Goal: Browse casually

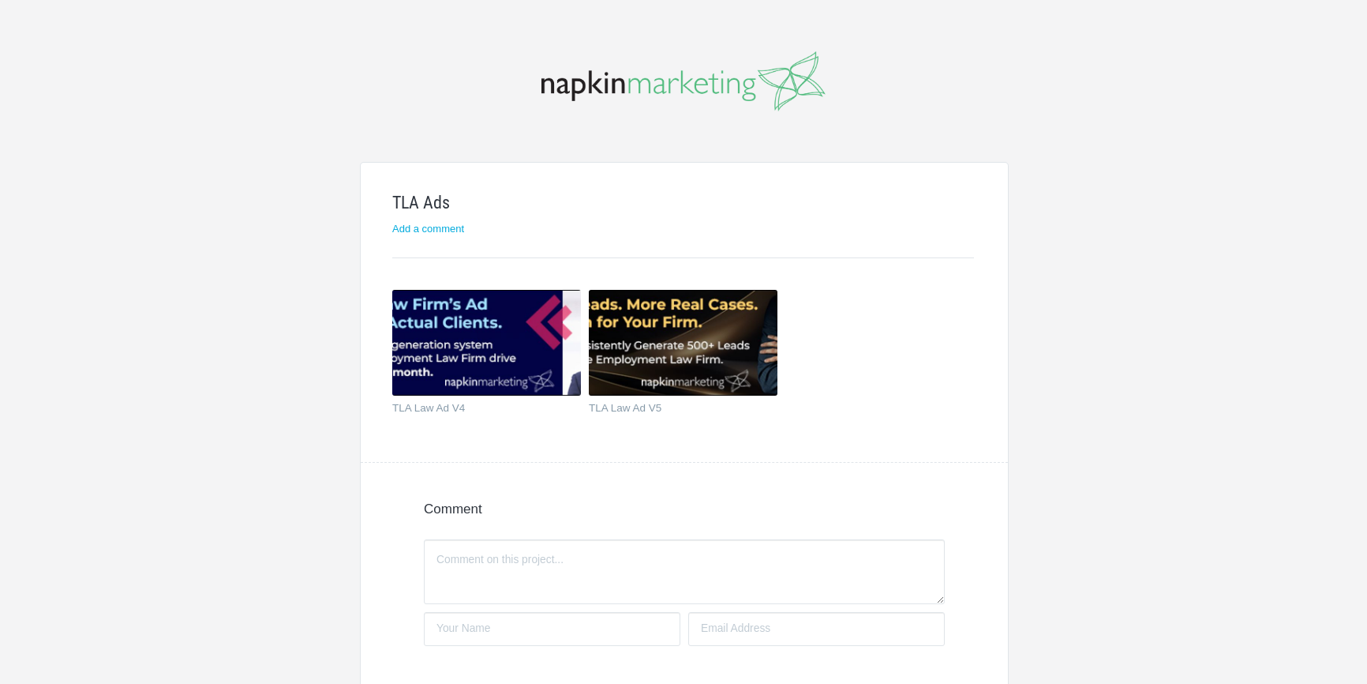
click at [426, 346] on img at bounding box center [486, 343] width 189 height 106
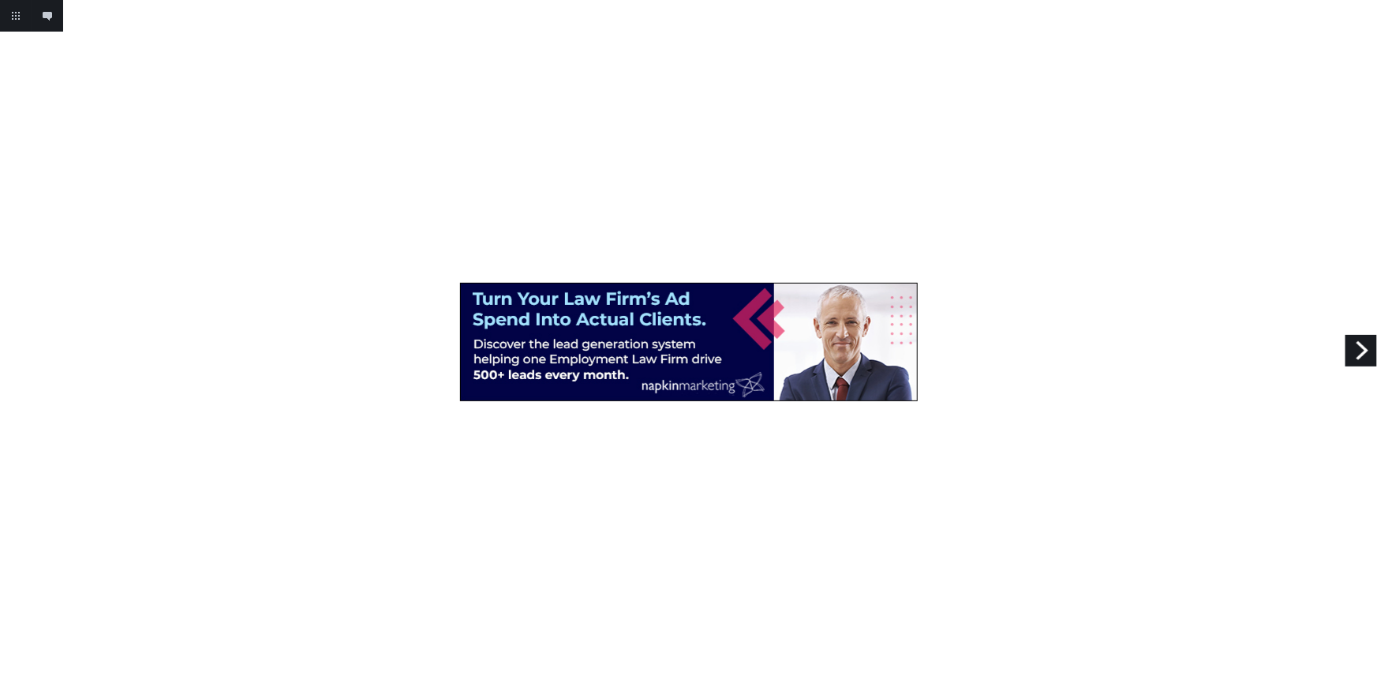
click at [768, 85] on div at bounding box center [688, 342] width 1377 height 684
click at [1369, 348] on link "Next" at bounding box center [1362, 351] width 32 height 32
